Goal: Information Seeking & Learning: Learn about a topic

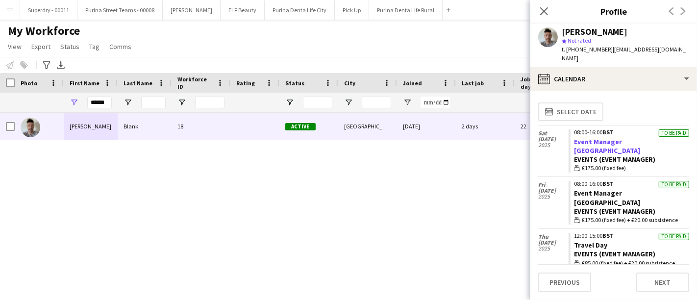
click at [370, 137] on link "Event Manager [GEOGRAPHIC_DATA]" at bounding box center [608, 146] width 66 height 18
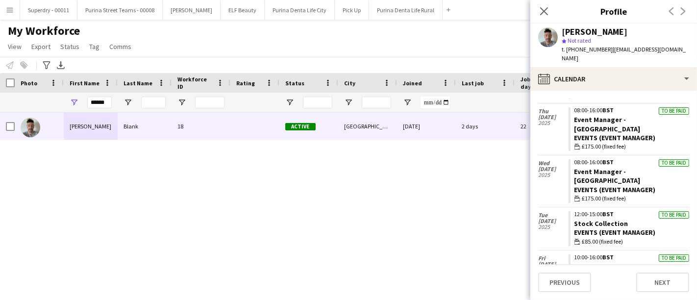
scroll to position [218, 0]
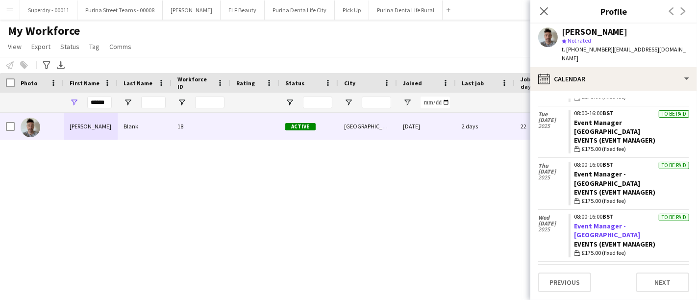
click at [370, 174] on link "Event Manager - Bristol" at bounding box center [608, 231] width 66 height 18
click at [100, 104] on input "******" at bounding box center [99, 103] width 25 height 12
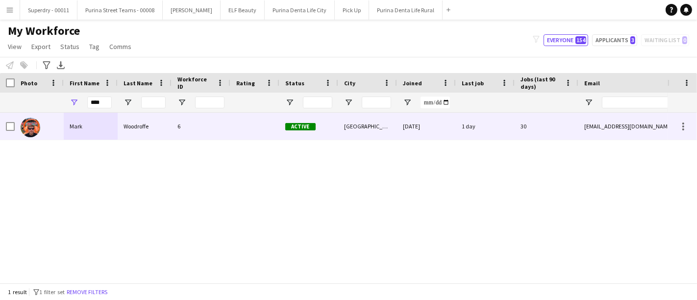
click at [100, 134] on div "Mark" at bounding box center [91, 126] width 54 height 27
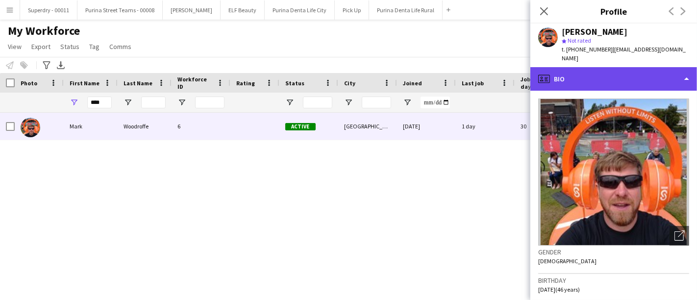
click at [370, 67] on div "profile Bio" at bounding box center [614, 79] width 167 height 24
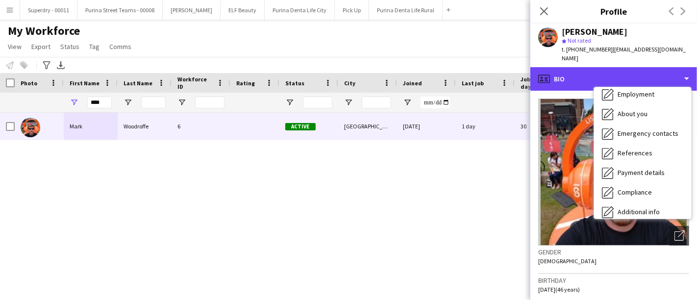
scroll to position [111, 0]
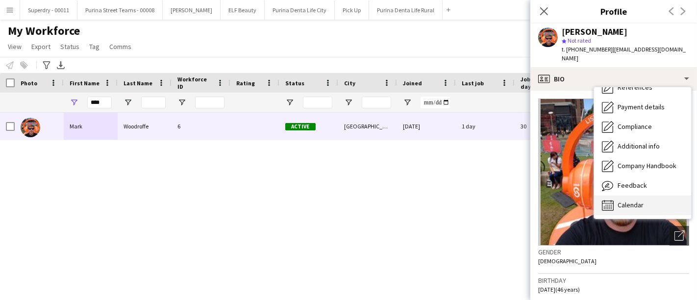
click at [370, 174] on div "Calendar Calendar" at bounding box center [642, 206] width 97 height 20
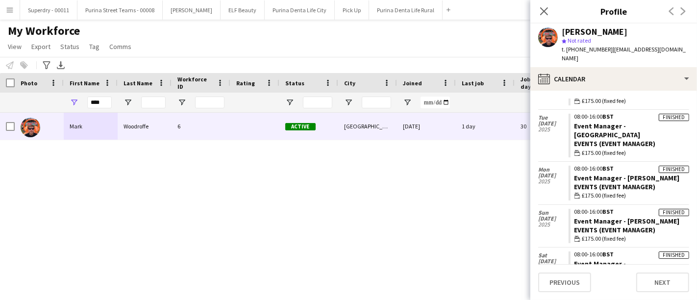
scroll to position [1205, 0]
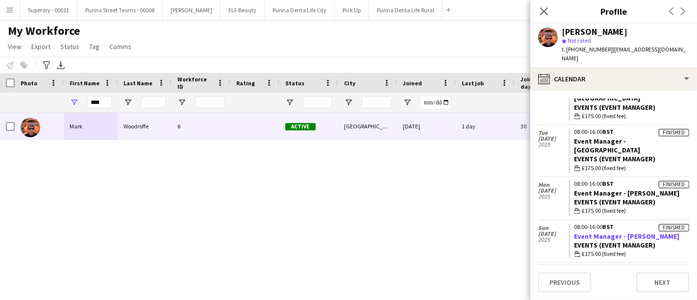
click at [370, 174] on link "Event Manager - Chester" at bounding box center [627, 236] width 105 height 9
click at [98, 99] on input "****" at bounding box center [99, 103] width 25 height 12
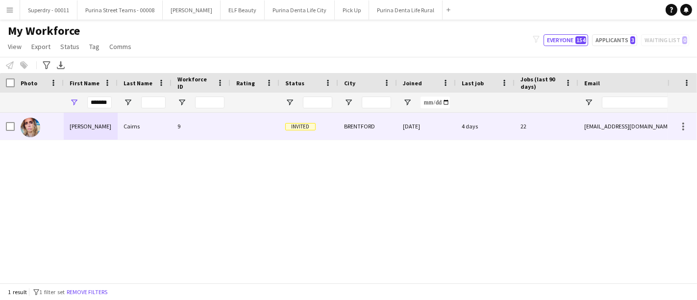
click at [91, 128] on div "Melanie" at bounding box center [91, 126] width 54 height 27
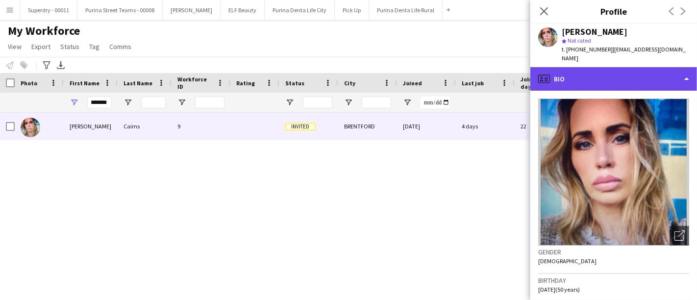
click at [370, 68] on div "profile Bio" at bounding box center [614, 79] width 167 height 24
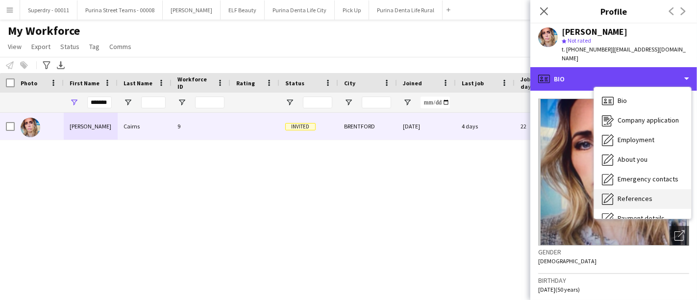
scroll to position [111, 0]
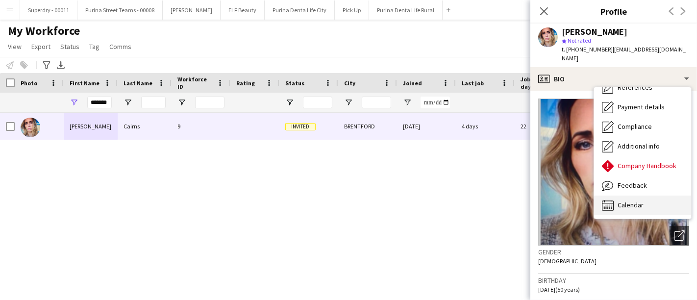
click at [370, 174] on span "Calendar" at bounding box center [631, 205] width 26 height 9
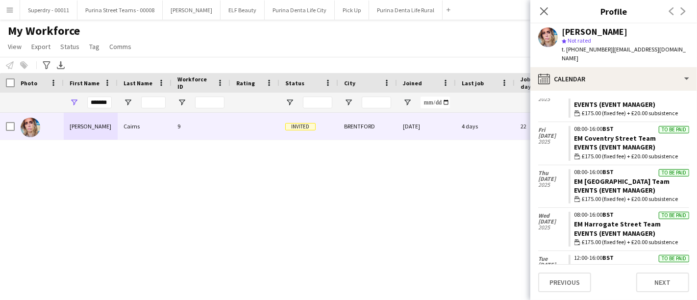
scroll to position [469, 0]
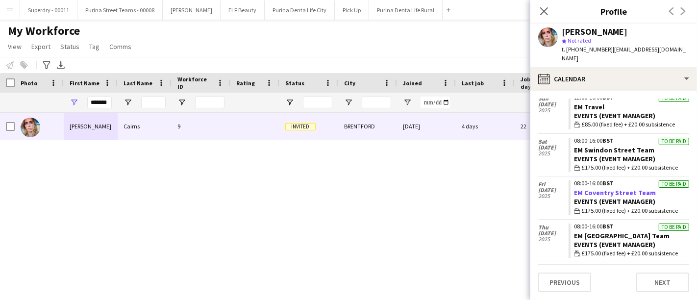
click at [370, 174] on link "EM Coventry Street Team" at bounding box center [616, 192] width 82 height 9
click at [105, 102] on input "*******" at bounding box center [99, 103] width 25 height 12
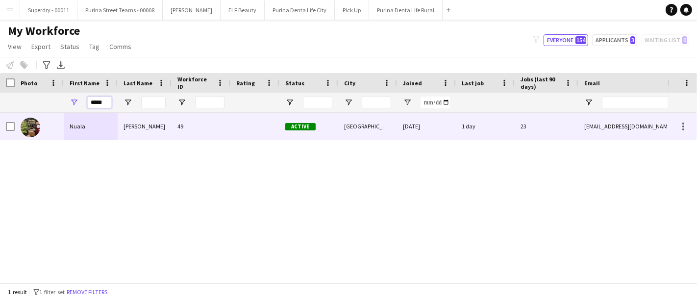
type input "*****"
drag, startPoint x: 91, startPoint y: 125, endPoint x: 499, endPoint y: 118, distance: 407.5
click at [91, 125] on div "Nuala" at bounding box center [91, 126] width 54 height 27
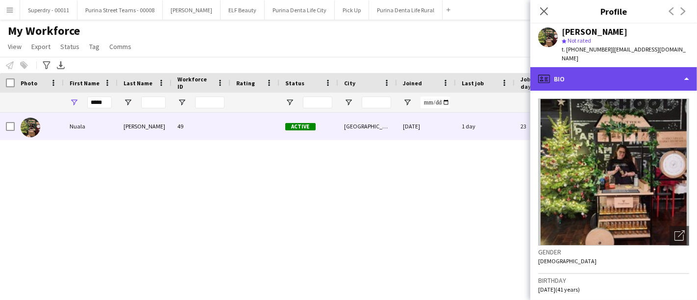
click at [370, 71] on div "profile Bio" at bounding box center [614, 79] width 167 height 24
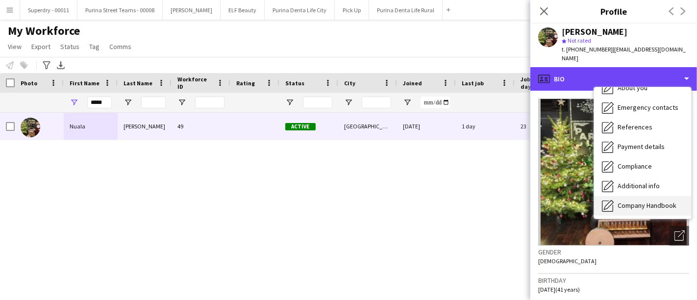
scroll to position [111, 0]
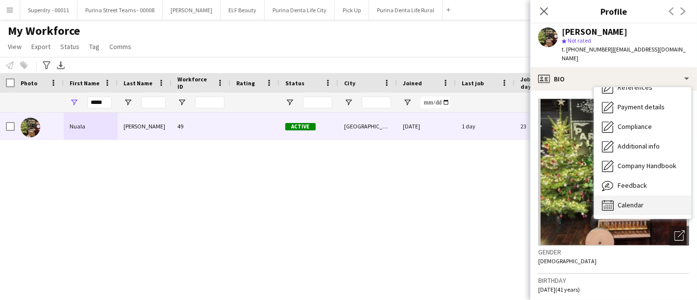
click at [370, 174] on div "Calendar Calendar" at bounding box center [642, 206] width 97 height 20
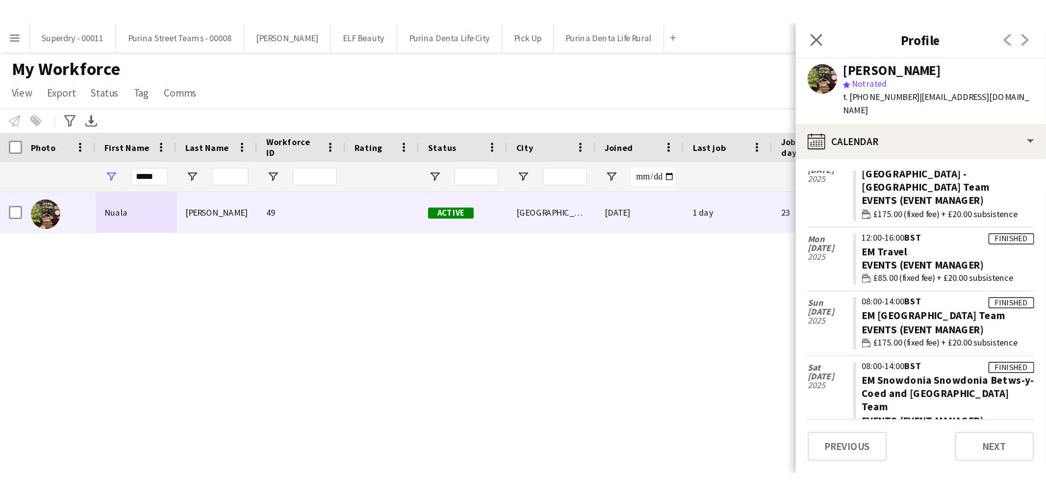
scroll to position [700, 0]
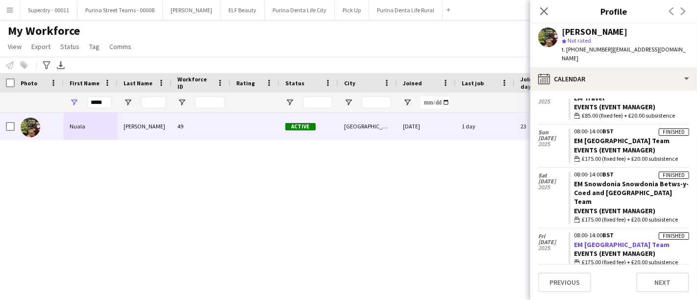
click at [370, 174] on link "EM [GEOGRAPHIC_DATA] Team" at bounding box center [623, 244] width 96 height 9
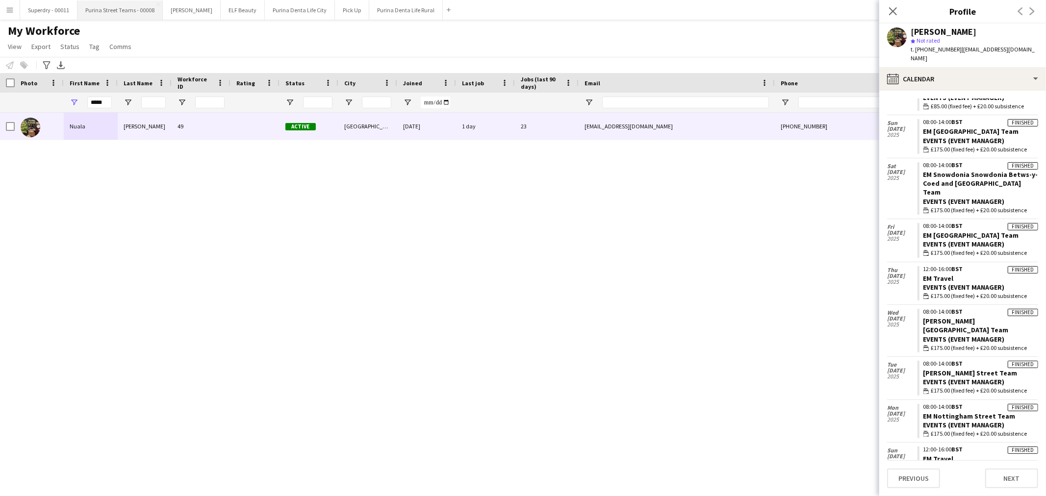
scroll to position [718, 0]
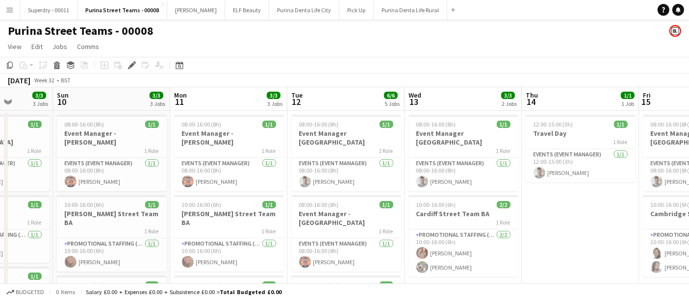
scroll to position [0, 300]
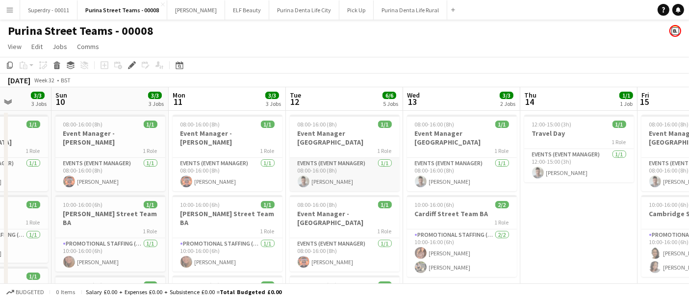
click at [333, 174] on app-card-role "Events (Event Manager) 1/1 08:00-16:00 (8h) Philip Blank" at bounding box center [345, 174] width 110 height 33
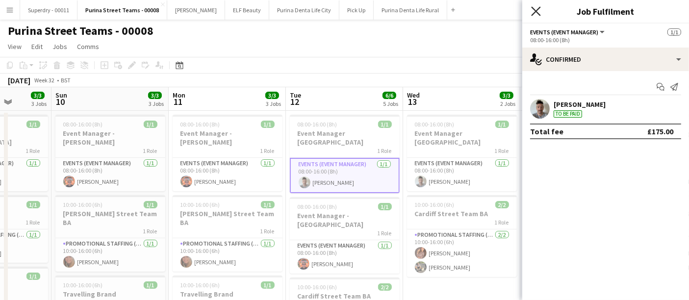
click at [539, 11] on icon "Close pop-in" at bounding box center [535, 10] width 9 height 9
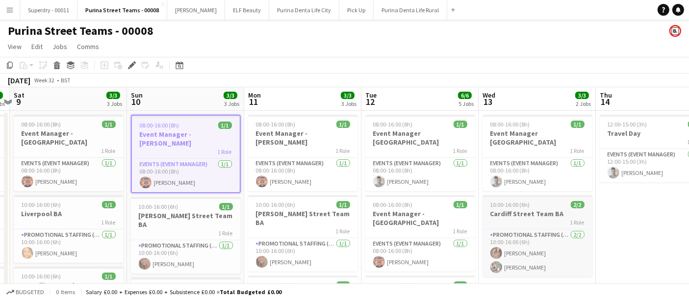
scroll to position [0, 340]
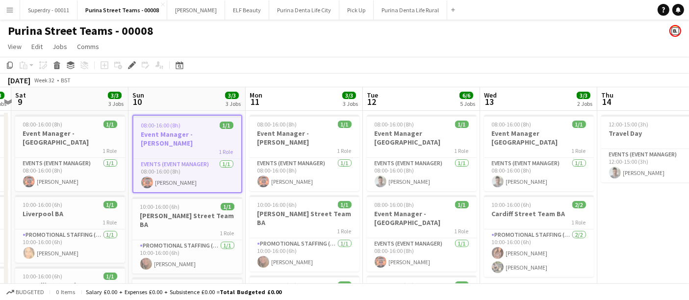
click at [11, 11] on app-icon "Menu" at bounding box center [10, 10] width 8 height 8
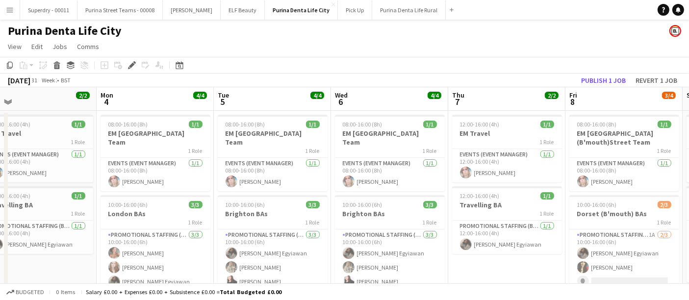
scroll to position [0, 246]
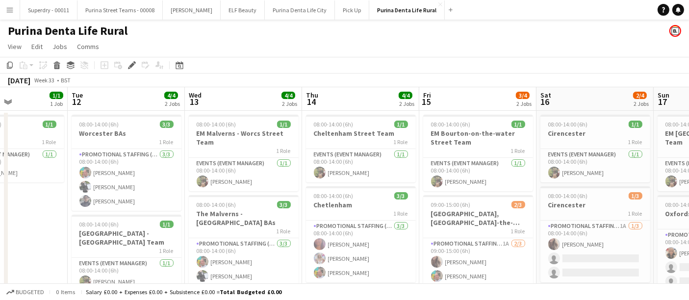
scroll to position [0, 284]
